Goal: Navigation & Orientation: Understand site structure

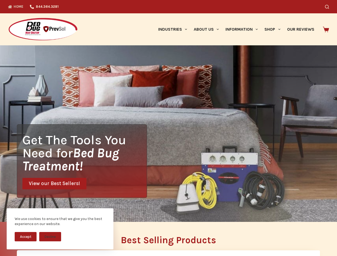
click at [168, 128] on div "Get The Tools You Need for Bed Bug Treatment! View our Best Sellers!" at bounding box center [168, 133] width 337 height 177
click at [26, 237] on button "Accept" at bounding box center [26, 236] width 22 height 9
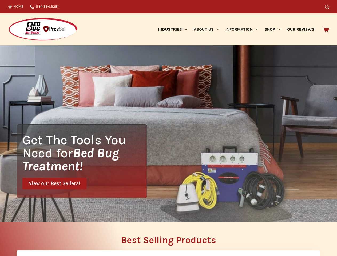
click at [50, 237] on button "Decline" at bounding box center [50, 240] width 22 height 9
click at [329, 7] on icon "Search" at bounding box center [327, 7] width 4 height 4
click at [175, 29] on link "Industries" at bounding box center [173, 29] width 36 height 32
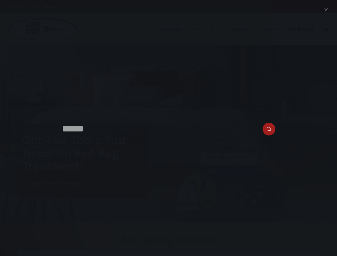
click at [208, 29] on link "About Us" at bounding box center [206, 29] width 32 height 32
click at [244, 29] on link "Information" at bounding box center [241, 29] width 39 height 32
click at [275, 29] on link "Shop" at bounding box center [272, 29] width 22 height 32
